Goal: Connect with others: Connect with others

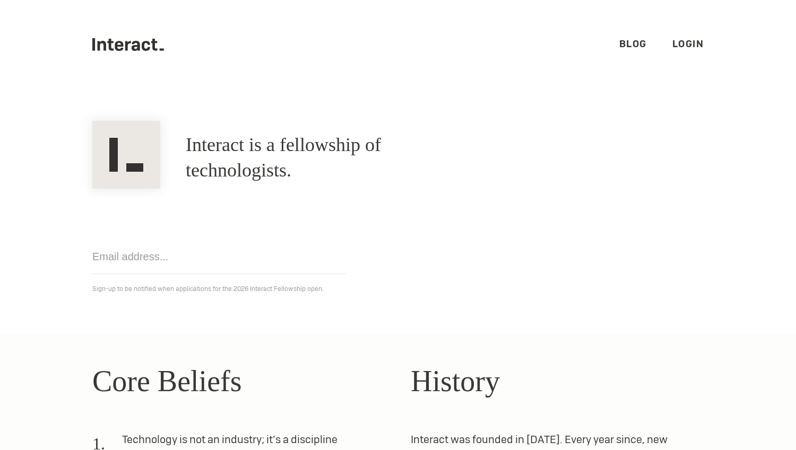
click at [701, 43] on link "Login" at bounding box center [688, 44] width 32 height 12
click at [689, 40] on link "Login" at bounding box center [688, 44] width 32 height 12
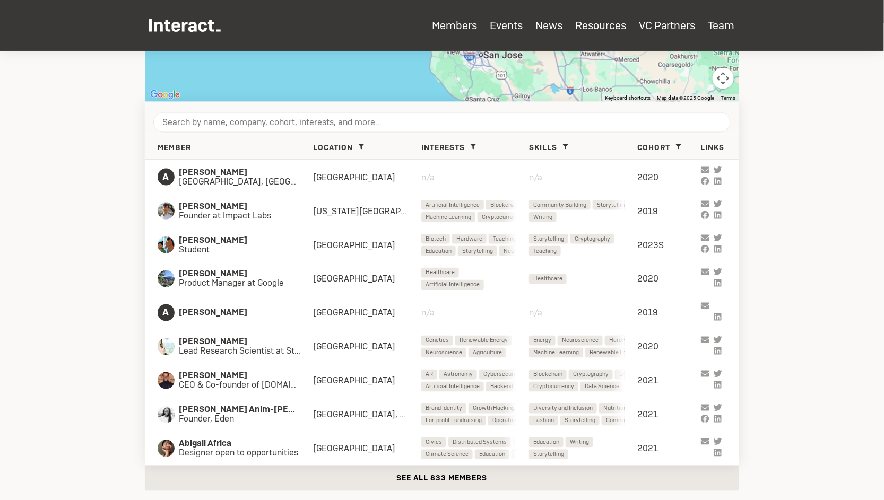
scroll to position [441, 0]
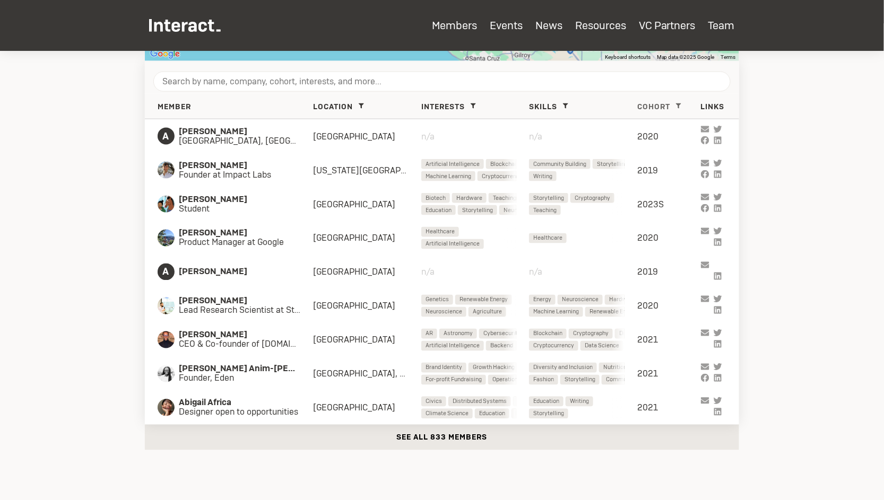
click at [681, 102] on span at bounding box center [678, 106] width 13 height 13
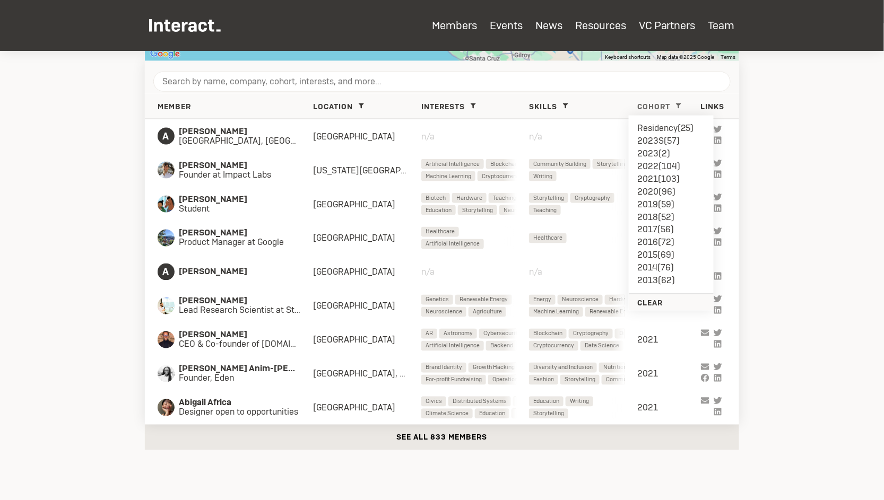
click at [662, 123] on li "Residency ( 25 )" at bounding box center [671, 128] width 68 height 13
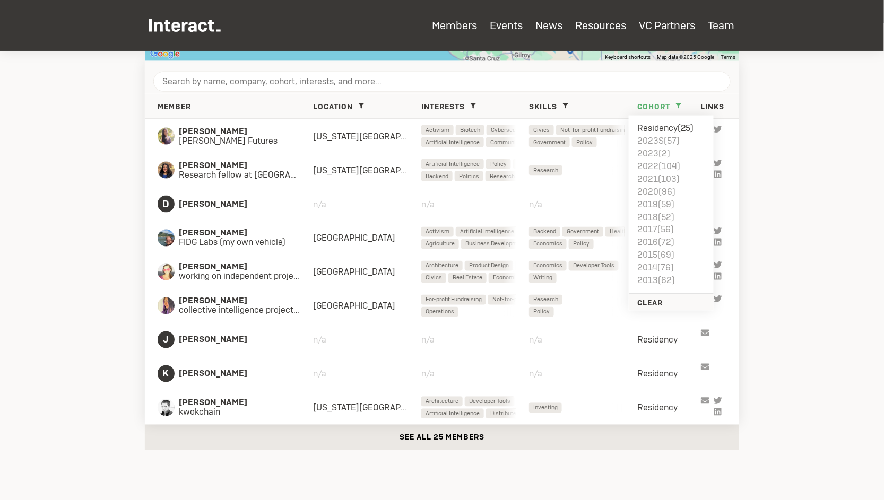
click at [440, 437] on button "See all 25 members" at bounding box center [442, 437] width 594 height 25
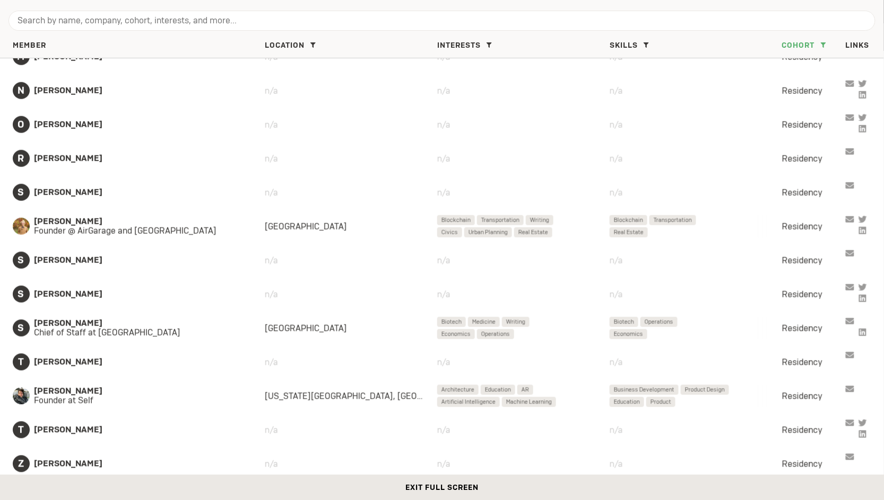
scroll to position [0, 0]
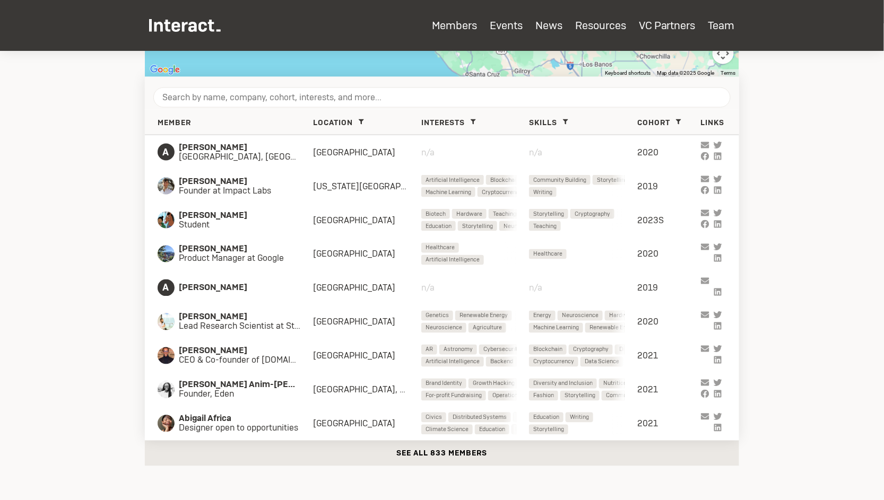
scroll to position [474, 0]
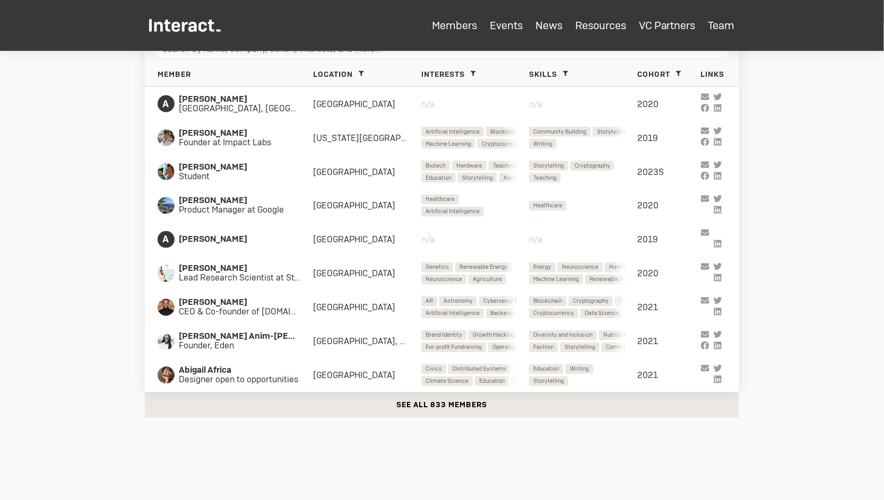
click at [395, 402] on button "See all 833 members" at bounding box center [442, 405] width 594 height 25
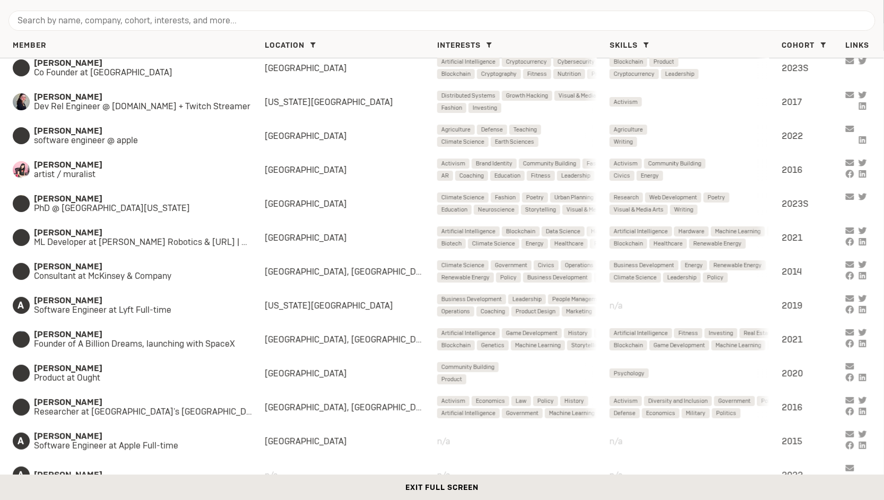
scroll to position [1301, 0]
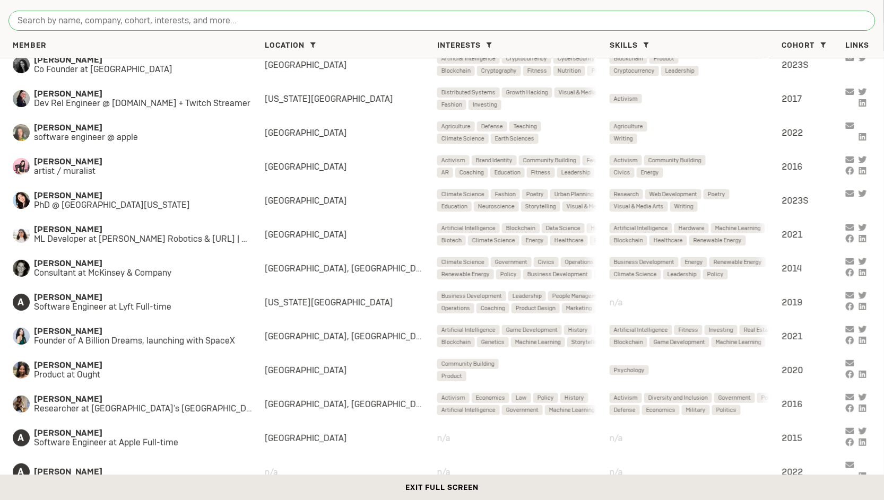
click at [781, 21] on input "search" at bounding box center [441, 21] width 867 height 20
click at [824, 44] on icon at bounding box center [823, 44] width 5 height 5
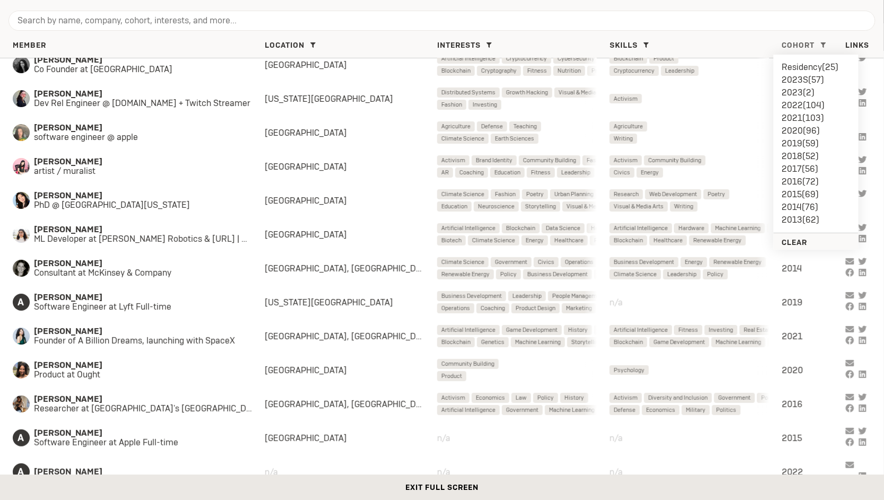
click at [795, 192] on li "2015 ( 69 )" at bounding box center [816, 194] width 68 height 13
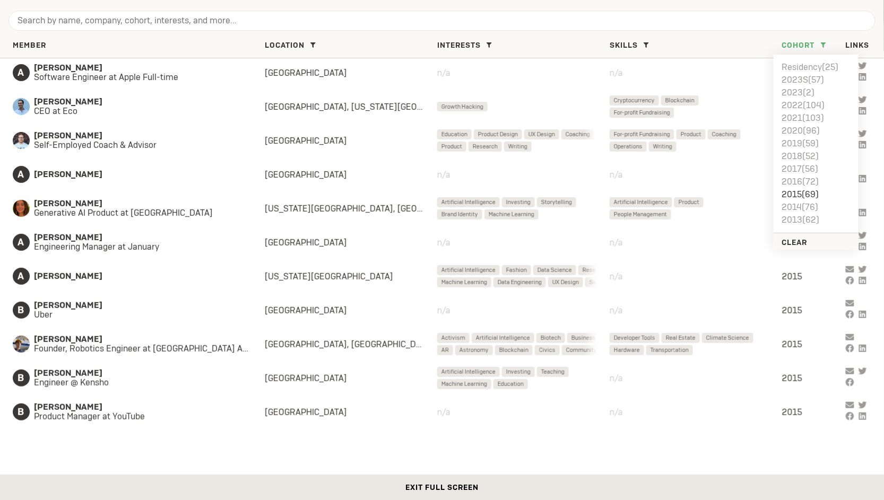
scroll to position [0, 0]
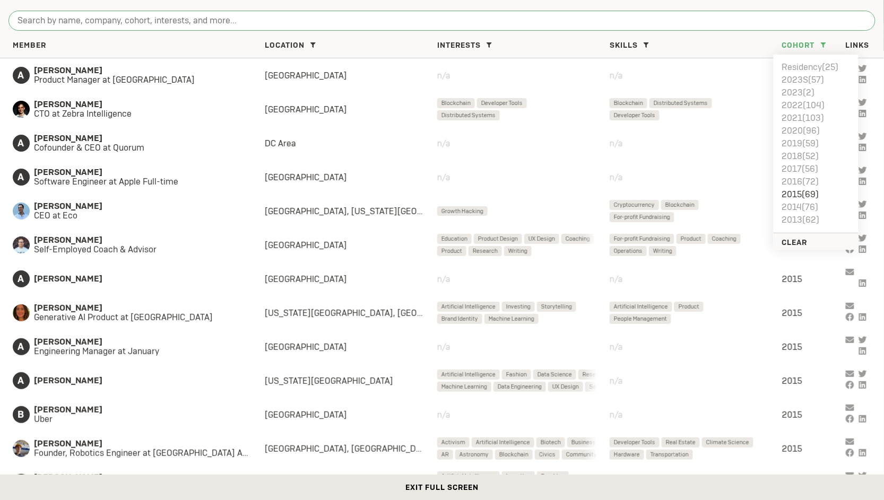
click at [170, 28] on input "search" at bounding box center [441, 21] width 867 height 20
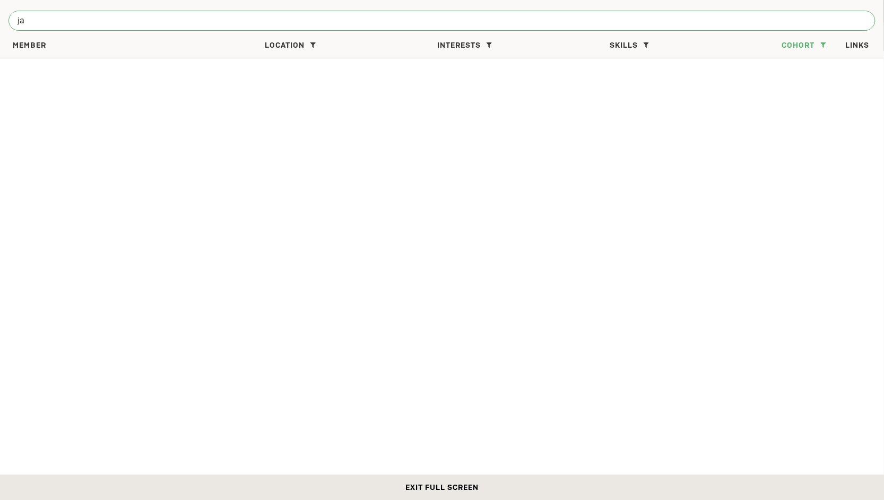
type input "j"
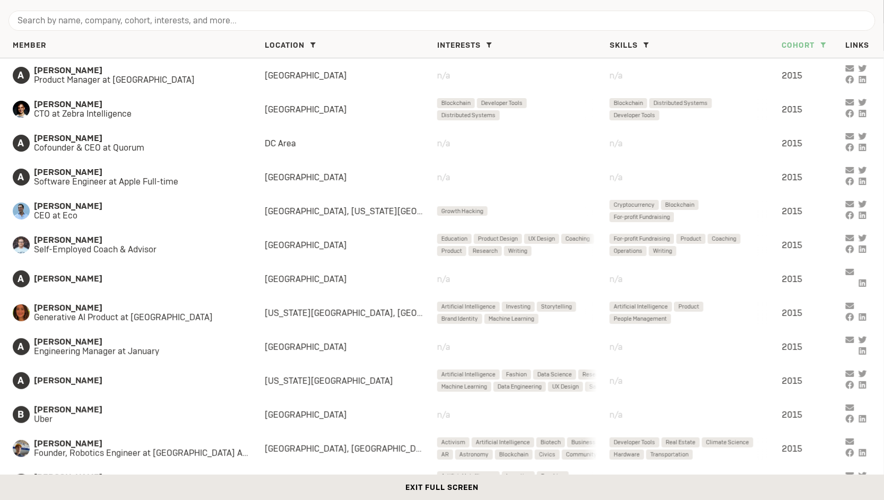
click at [827, 41] on span at bounding box center [823, 45] width 13 height 13
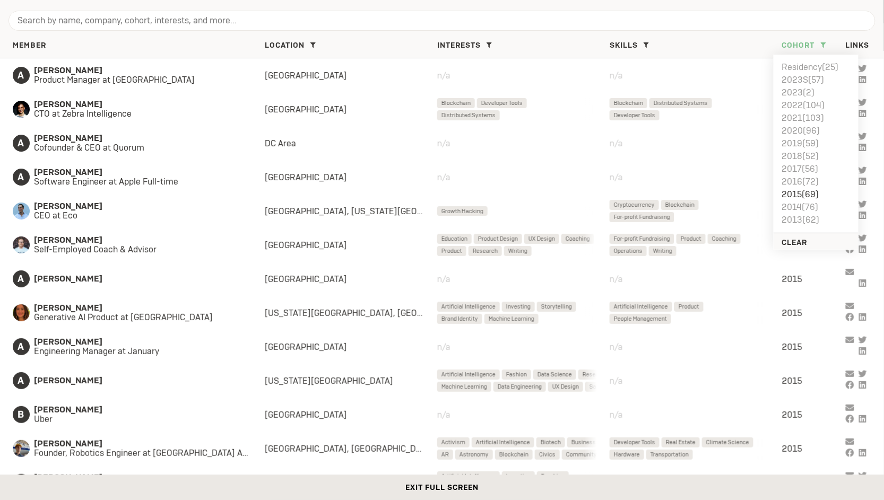
click at [803, 195] on li "2015 ( 69 )" at bounding box center [816, 194] width 68 height 13
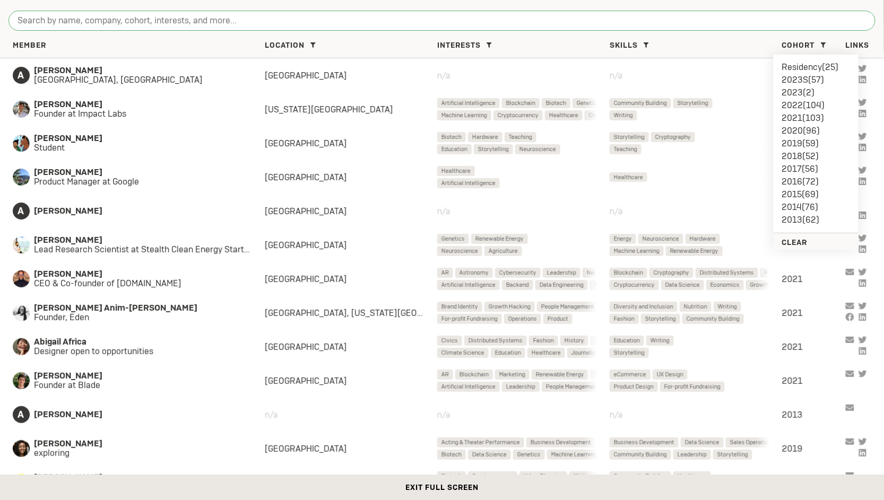
click at [417, 20] on input "search" at bounding box center [441, 21] width 867 height 20
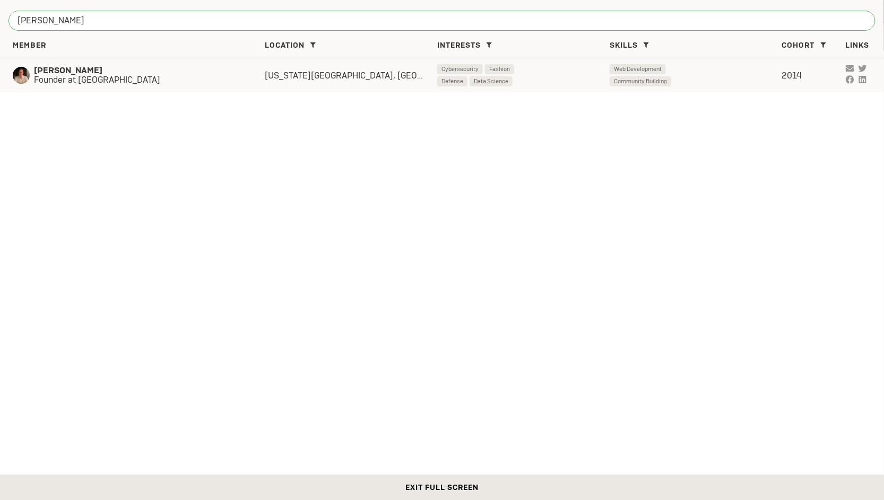
type input "jared"
click at [653, 73] on span "Web Development" at bounding box center [638, 69] width 48 height 10
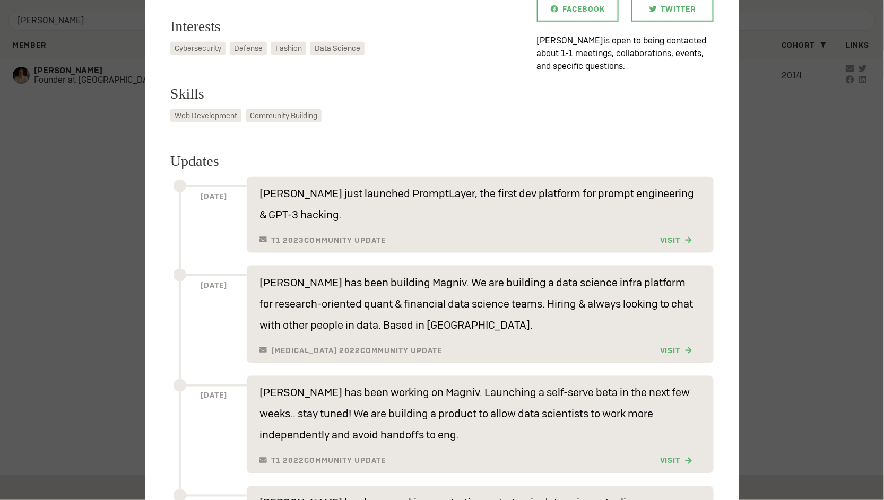
scroll to position [273, 0]
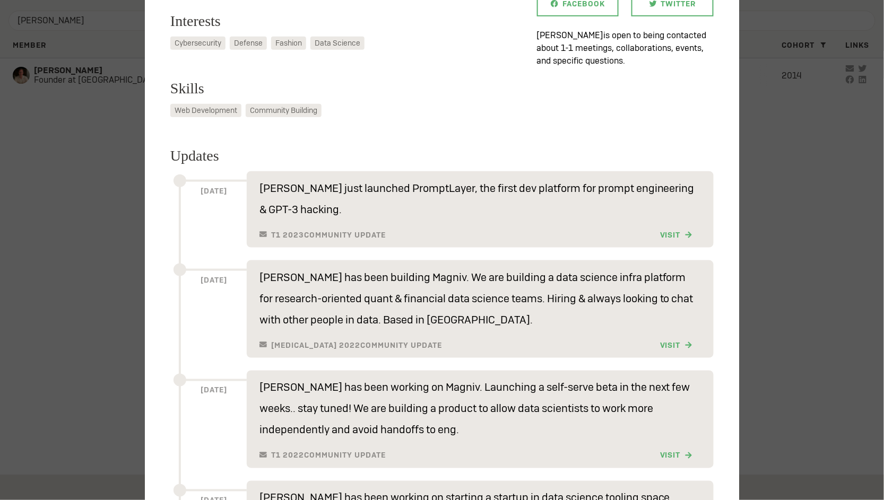
click at [770, 253] on div at bounding box center [442, 250] width 884 height 500
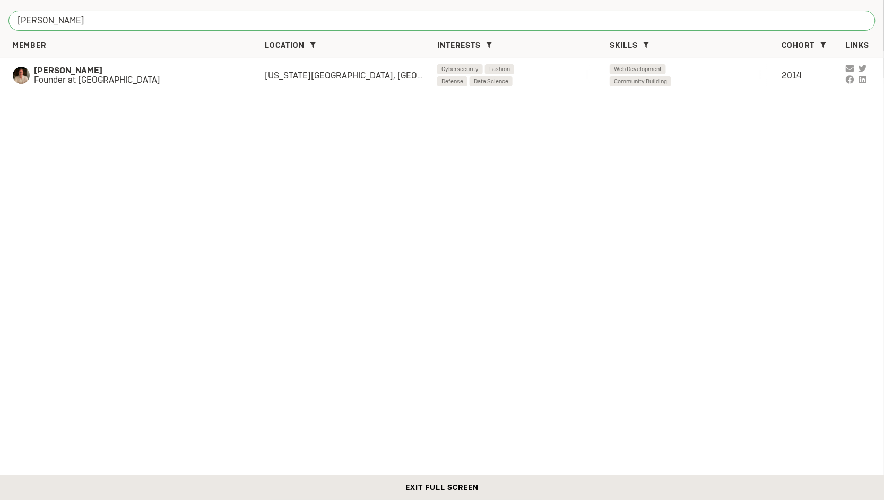
click at [804, 24] on input "jared" at bounding box center [441, 21] width 867 height 20
click at [865, 22] on input "jared" at bounding box center [441, 21] width 867 height 20
click at [862, 20] on input "jared" at bounding box center [441, 21] width 867 height 20
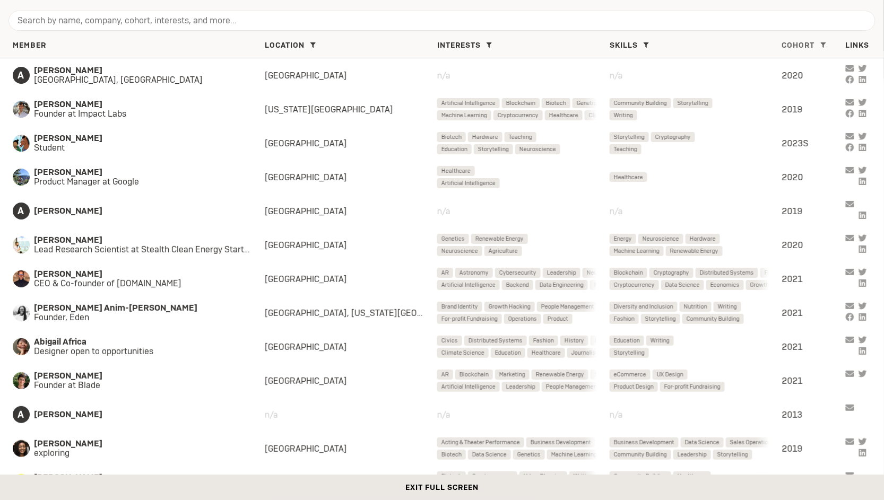
click at [820, 40] on span at bounding box center [823, 45] width 13 height 13
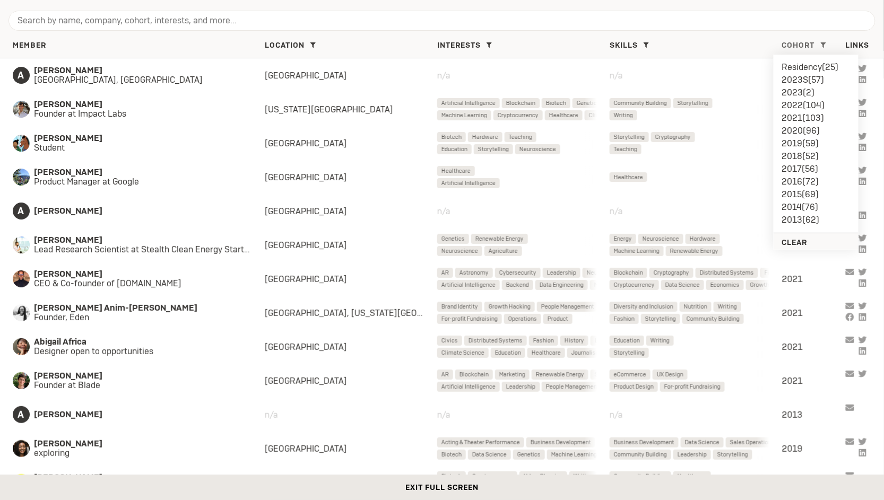
click at [788, 216] on li "2013 ( 62 )" at bounding box center [816, 220] width 68 height 13
